Goal: Task Accomplishment & Management: Complete application form

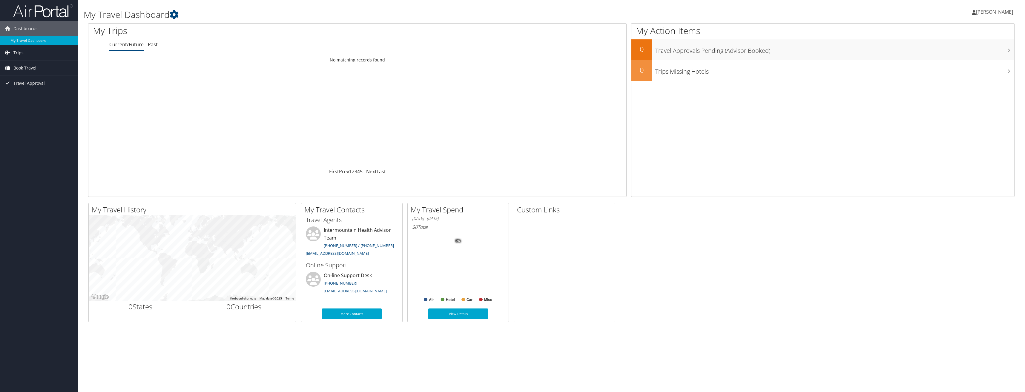
click at [26, 65] on span "Book Travel" at bounding box center [24, 68] width 23 height 15
click at [28, 79] on link "Agent Booking Request" at bounding box center [39, 80] width 78 height 9
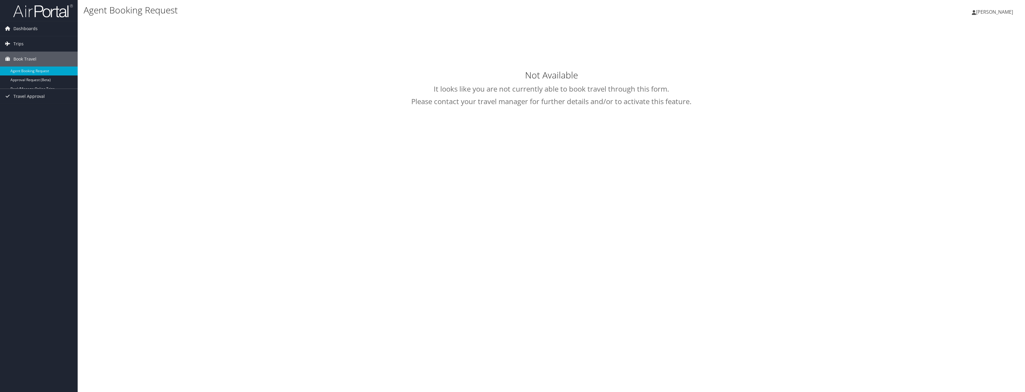
type input "[PERSON_NAME]"
select select "[EMAIL_ADDRESS][DOMAIN_NAME]"
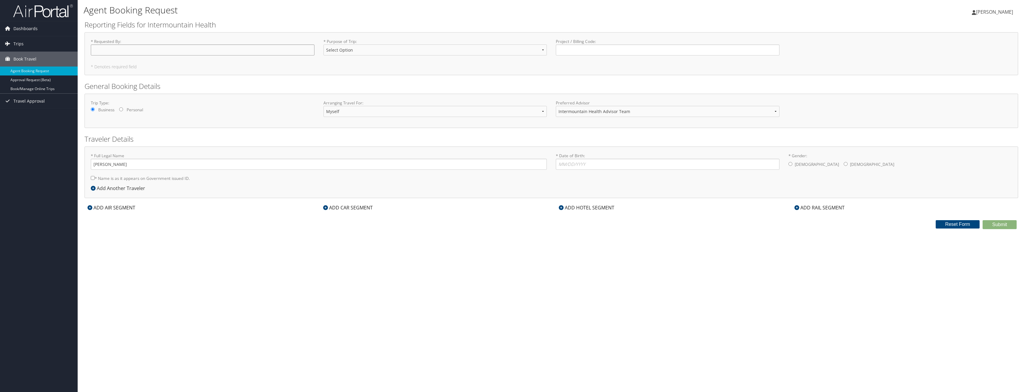
click at [237, 55] on input "* Requested By : Required" at bounding box center [203, 49] width 224 height 11
click at [238, 52] on input "* Requested By : Required" at bounding box center [203, 49] width 224 height 11
type input "[PERSON_NAME]"
click at [527, 50] on select "Select Option 3rd Party Reimbursable Business CME Conf or Education Groups Pers…" at bounding box center [435, 49] width 224 height 11
select select "Business"
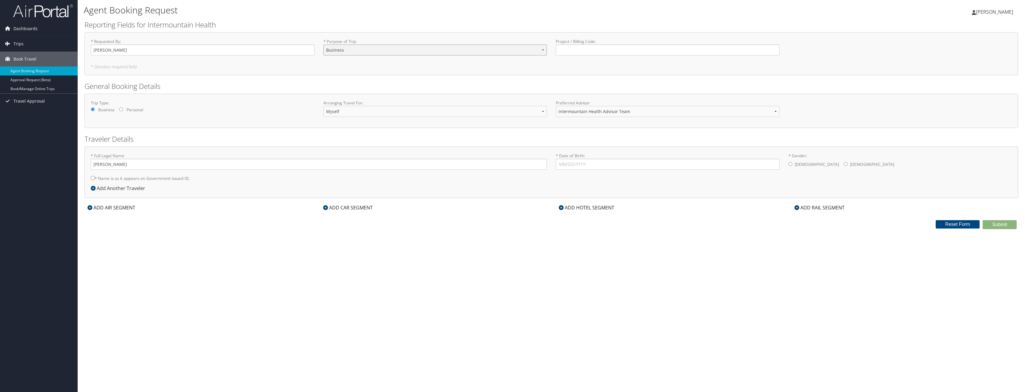
click at [323, 44] on select "Select Option 3rd Party Reimbursable Business CME Conf or Education Groups Pers…" at bounding box center [435, 49] width 224 height 11
click at [580, 165] on input "* Date of Birth: Invalid Date" at bounding box center [668, 164] width 224 height 11
type input "[DATE]"
click at [790, 166] on input "* Gender: [DEMOGRAPHIC_DATA] [DEMOGRAPHIC_DATA]" at bounding box center [790, 164] width 4 height 4
radio input "true"
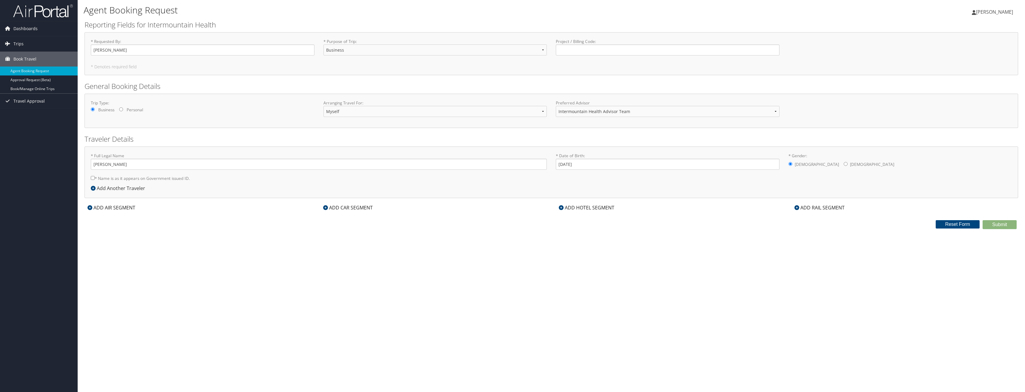
click at [323, 205] on div "ADD CAR SEGMENT" at bounding box center [348, 207] width 56 height 7
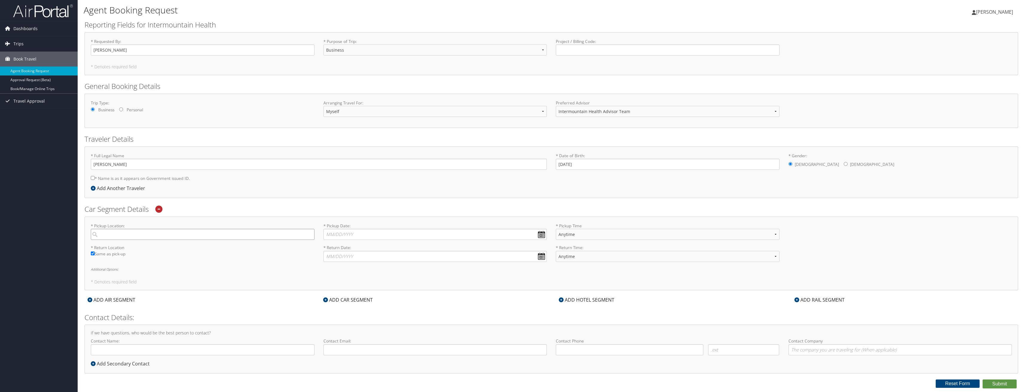
click at [195, 236] on input "search" at bounding box center [203, 234] width 224 height 11
click at [126, 262] on div "[GEOGRAPHIC_DATA] ([GEOGRAPHIC_DATA])" at bounding box center [204, 263] width 216 height 8
click at [126, 240] on input "LAS" at bounding box center [203, 234] width 224 height 11
type input "[GEOGRAPHIC_DATA]"
click at [355, 234] on input "* Pickup Date: Dates must be valid" at bounding box center [435, 234] width 224 height 11
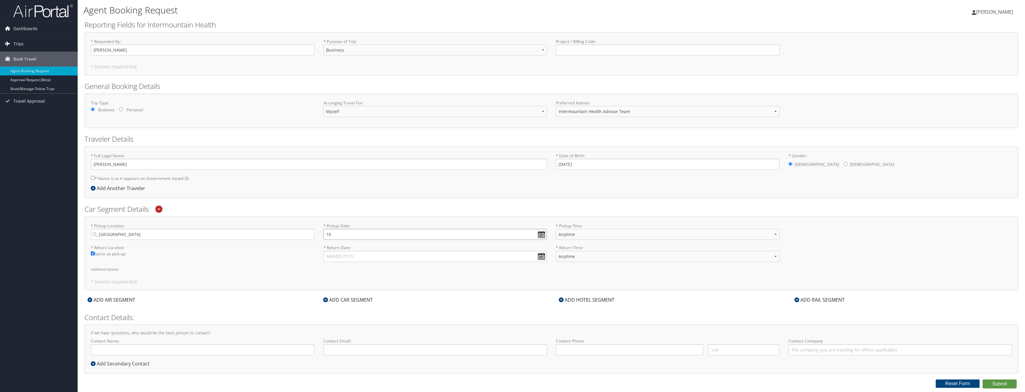
click at [368, 236] on input "10" at bounding box center [435, 234] width 224 height 11
click at [348, 284] on td "14" at bounding box center [349, 283] width 8 height 8
type input "[DATE]"
click at [572, 235] on select "Anytime 12:00 AM 1:00 AM 2:00 AM 3:00 AM 4:00 AM 5:00 AM 6:00 AM 7:00 AM 8:00 A…" at bounding box center [668, 234] width 224 height 11
click at [406, 262] on div "* Return Date: Dates must be valid" at bounding box center [435, 256] width 233 height 22
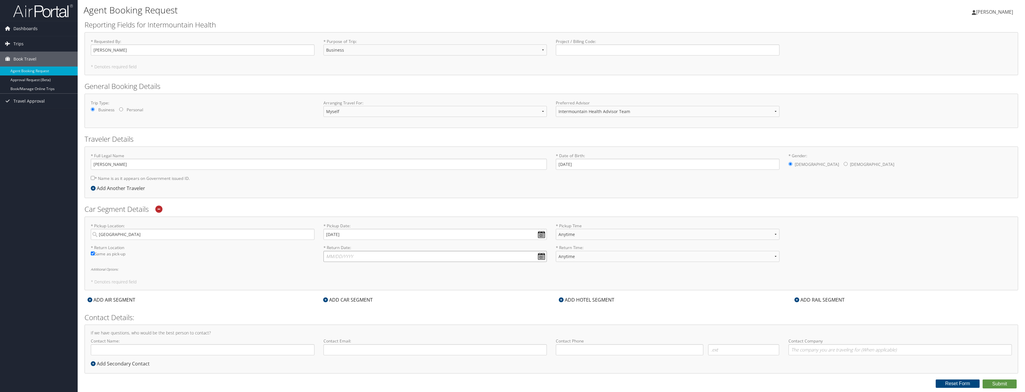
click at [408, 259] on input "* Return Date: Dates must be valid" at bounding box center [435, 256] width 224 height 11
click at [540, 256] on input "10" at bounding box center [435, 256] width 224 height 11
click at [383, 307] on td "18" at bounding box center [384, 305] width 8 height 8
type input "[DATE]"
click at [768, 259] on select "Anytime 12:00 AM 1:00 AM 2:00 AM 3:00 AM 4:00 AM 5:00 AM 6:00 AM 7:00 AM 8:00 A…" at bounding box center [668, 256] width 224 height 11
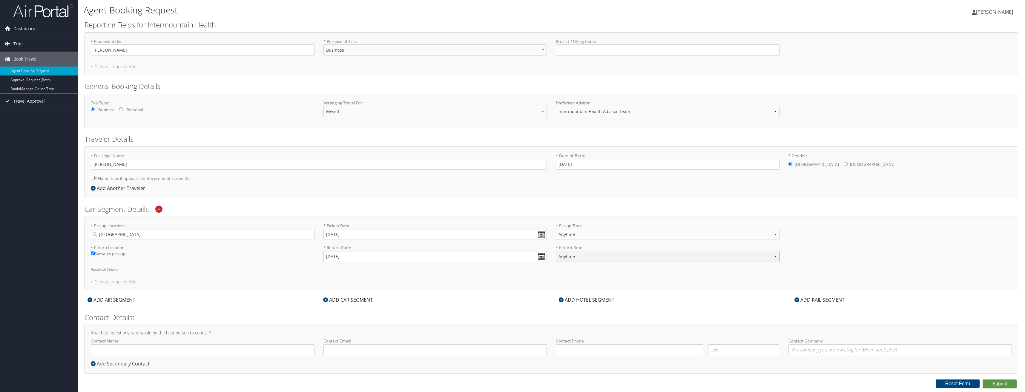
select select "1:00 PM"
click at [556, 251] on select "Anytime 12:00 AM 1:00 AM 2:00 AM 3:00 AM 4:00 AM 5:00 AM 6:00 AM 7:00 AM 8:00 A…" at bounding box center [668, 256] width 224 height 11
click at [661, 282] on h5 "* Denotes required field" at bounding box center [551, 282] width 921 height 4
click at [663, 235] on select "Anytime 12:00 AM 1:00 AM 2:00 AM 3:00 AM 4:00 AM 5:00 AM 6:00 AM 7:00 AM 8:00 A…" at bounding box center [668, 234] width 224 height 11
select select "12:00 PM"
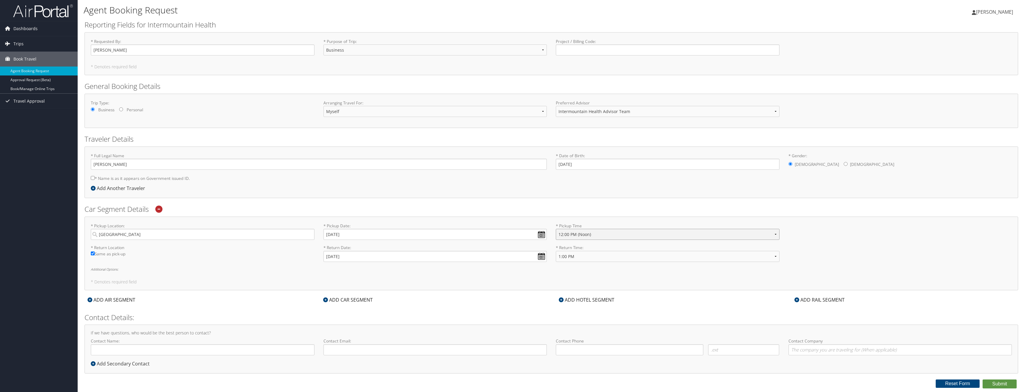
click at [556, 229] on select "Anytime 12:00 AM 1:00 AM 2:00 AM 3:00 AM 4:00 AM 5:00 AM 6:00 AM 7:00 AM 8:00 A…" at bounding box center [668, 234] width 224 height 11
click at [635, 280] on h5 "* Denotes required field" at bounding box center [551, 282] width 921 height 4
click at [207, 347] on input "Contact Name:" at bounding box center [203, 350] width 224 height 11
type input "[PERSON_NAME]"
type input "[PERSON_NAME][EMAIL_ADDRESS][PERSON_NAME][DOMAIN_NAME]"
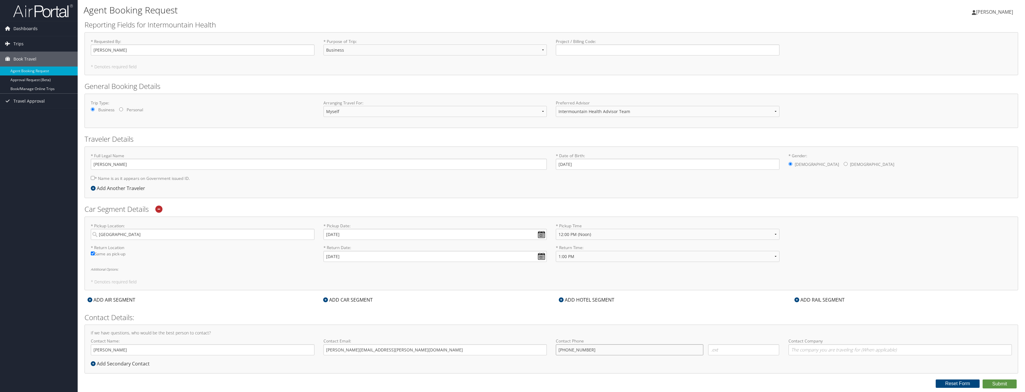
type input "[PHONE_NUMBER]"
click at [827, 351] on input "Contact Company" at bounding box center [900, 350] width 224 height 11
type input "Intermountain Health"
click at [1008, 381] on button "Submit" at bounding box center [999, 384] width 34 height 9
click at [996, 380] on button "Submit" at bounding box center [999, 384] width 34 height 9
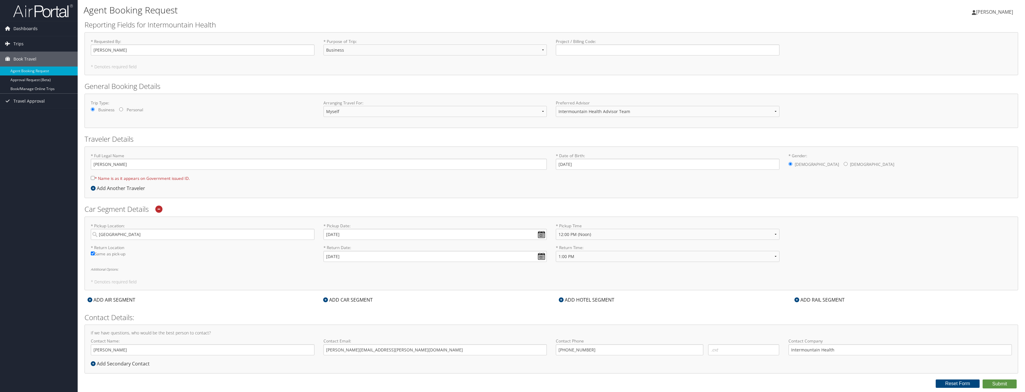
click at [91, 177] on input "* Name is as it appears on Government issued ID." at bounding box center [93, 178] width 4 height 4
checkbox input "true"
click at [998, 385] on button "Submit" at bounding box center [999, 384] width 34 height 9
